Goal: Entertainment & Leisure: Consume media (video, audio)

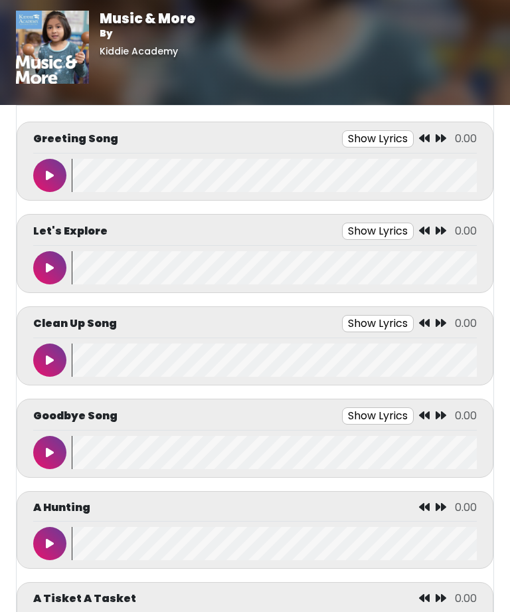
click at [58, 166] on button at bounding box center [49, 175] width 33 height 33
click at [361, 143] on button "Show Lyrics" at bounding box center [354, 138] width 72 height 17
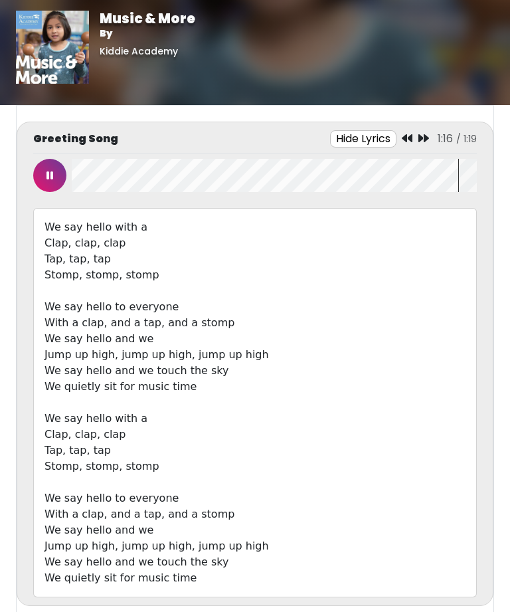
scroll to position [430, 0]
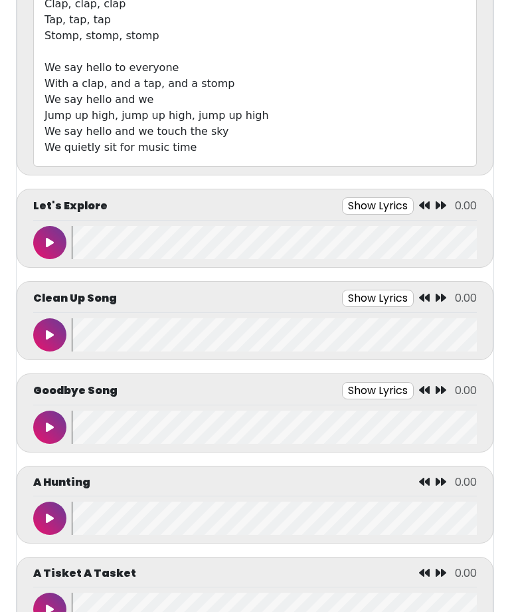
click at [190, 495] on div "A Hunting 0.00" at bounding box center [255, 485] width 444 height 22
click at [50, 512] on button at bounding box center [49, 518] width 33 height 33
click at [47, 239] on icon at bounding box center [50, 242] width 8 height 11
click at [52, 231] on button at bounding box center [49, 242] width 33 height 33
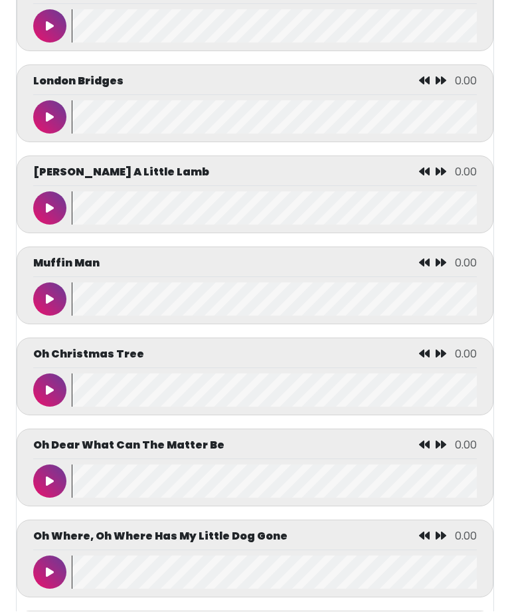
scroll to position [4564, 0]
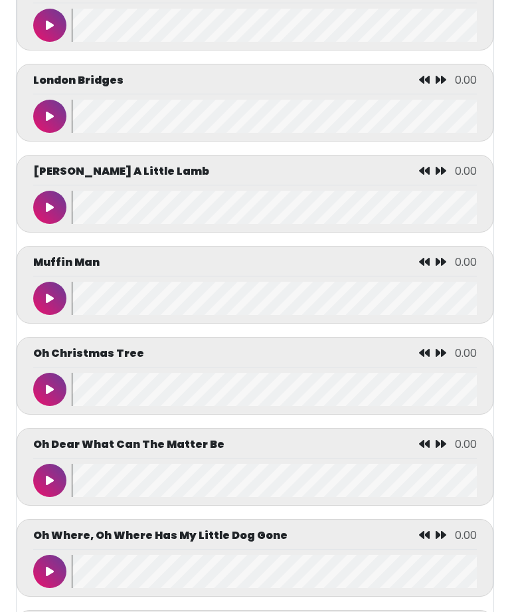
click at [63, 224] on button at bounding box center [49, 207] width 33 height 33
click at [50, 304] on icon at bounding box center [49, 298] width 7 height 11
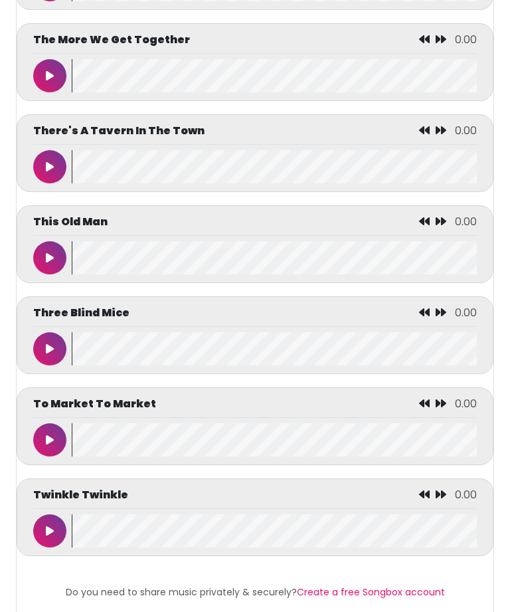
scroll to position [6339, 0]
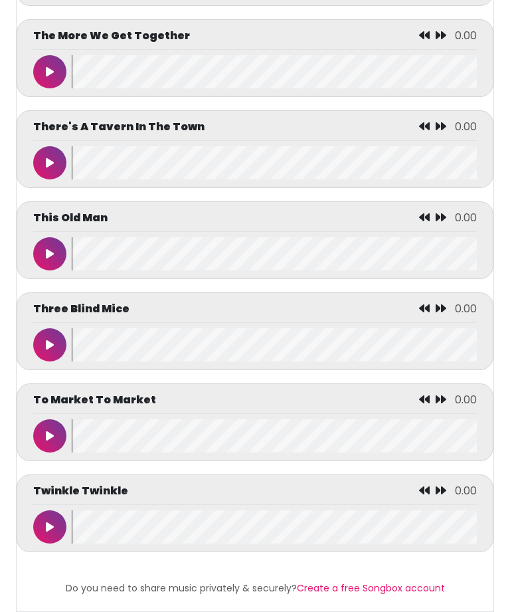
click at [53, 532] on icon at bounding box center [50, 526] width 8 height 11
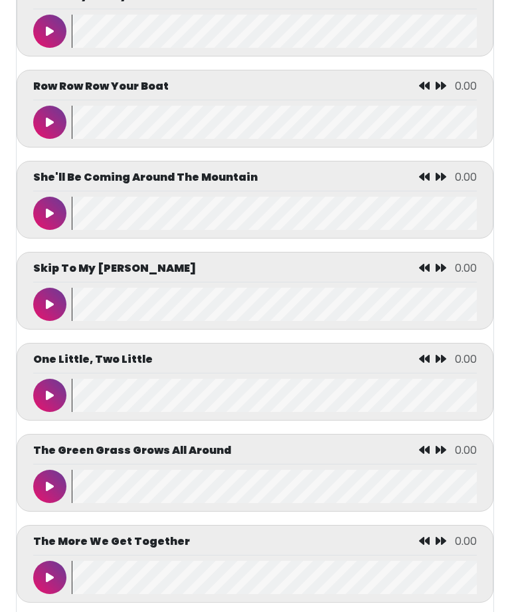
scroll to position [5835, 0]
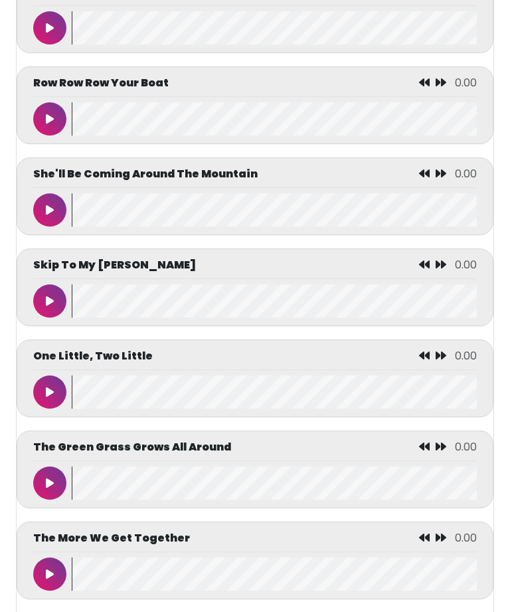
click at [52, 136] on button at bounding box center [49, 118] width 33 height 33
click at [45, 136] on button at bounding box center [49, 118] width 33 height 33
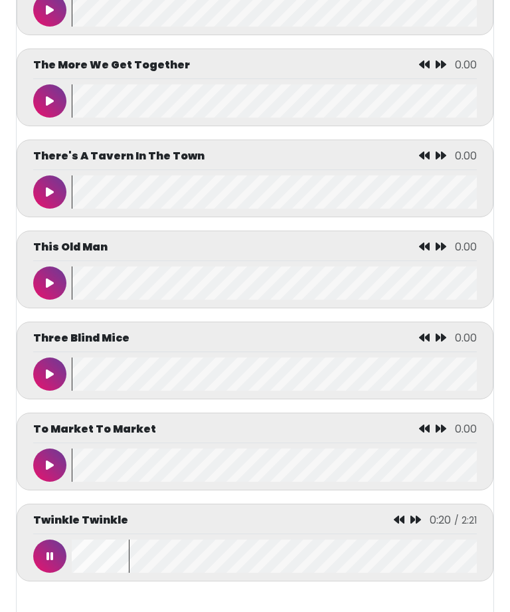
scroll to position [6339, 0]
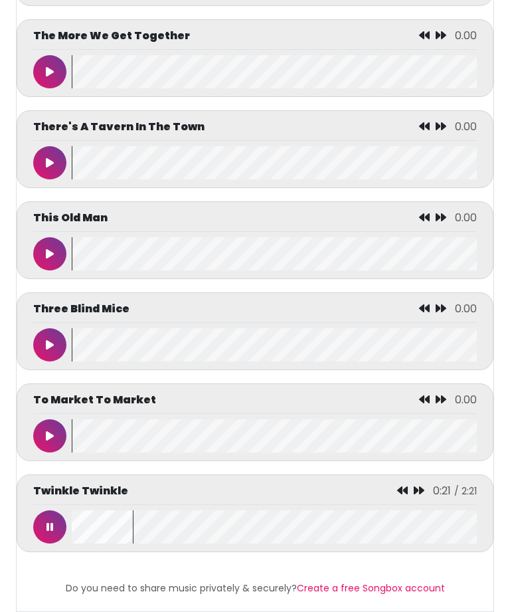
click at [50, 532] on icon at bounding box center [49, 526] width 7 height 11
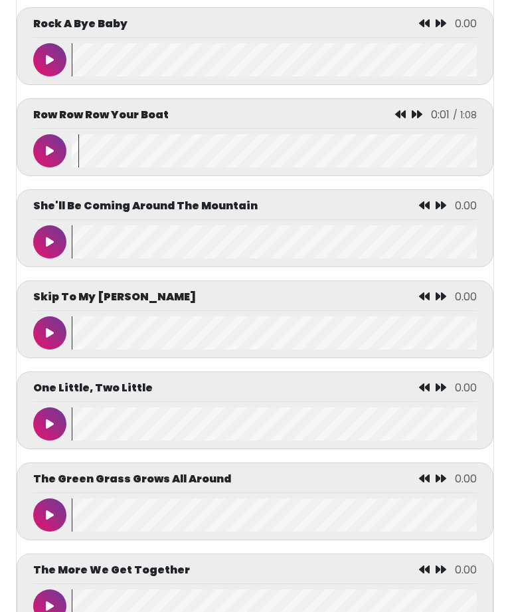
click at [49, 157] on icon at bounding box center [50, 151] width 8 height 11
click at [40, 167] on button at bounding box center [49, 150] width 33 height 33
